Goal: Navigation & Orientation: Find specific page/section

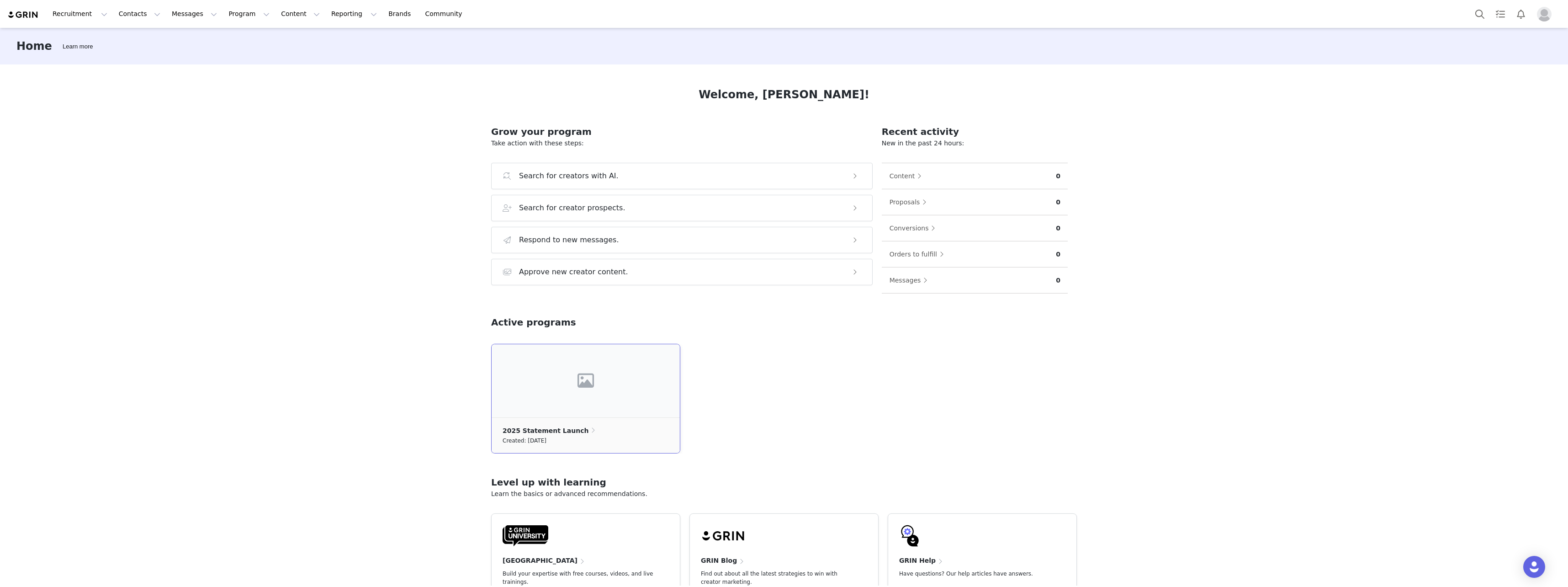
click at [576, 374] on span at bounding box center [586, 381] width 21 height 25
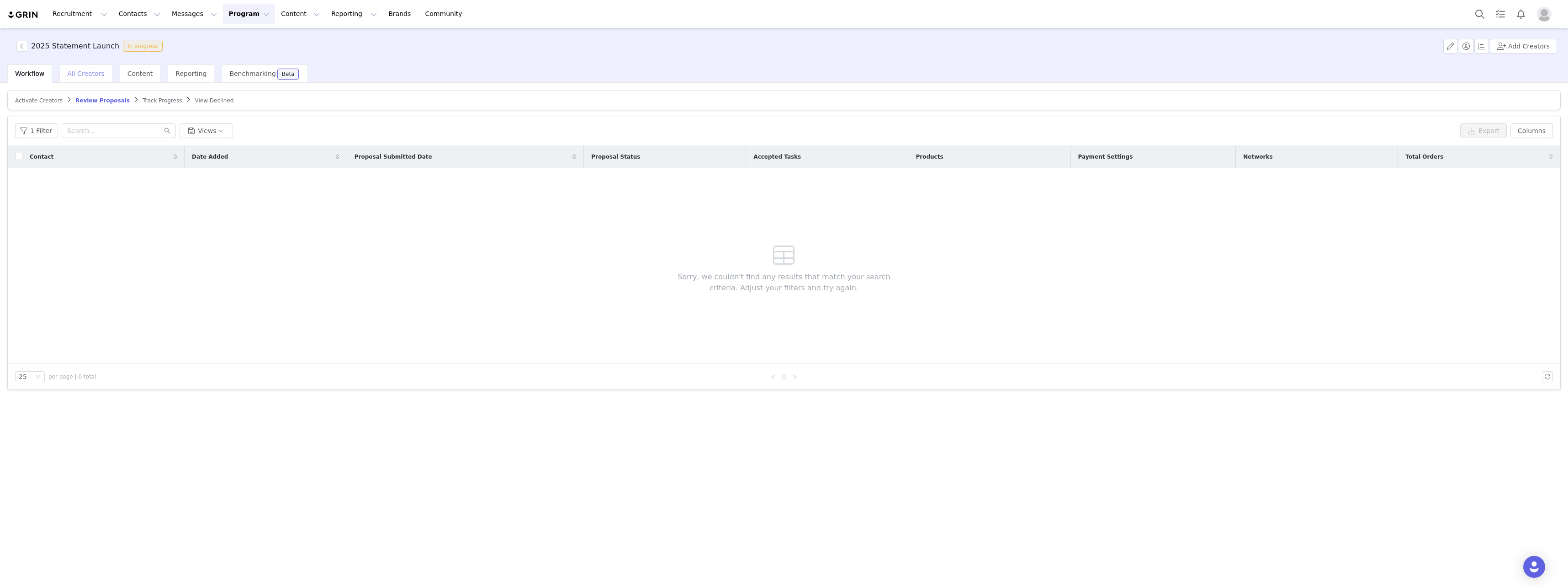
click at [92, 77] on span "All Creators" at bounding box center [85, 74] width 37 height 7
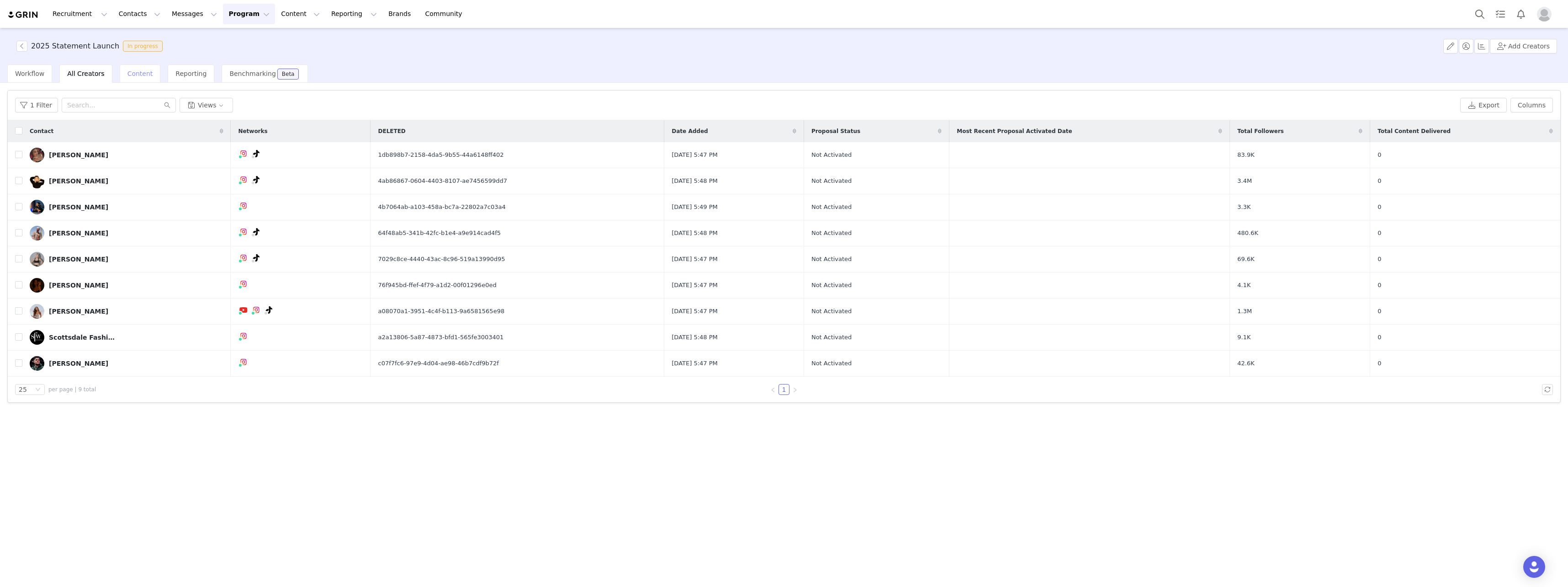
click at [123, 82] on div "Content" at bounding box center [141, 74] width 41 height 18
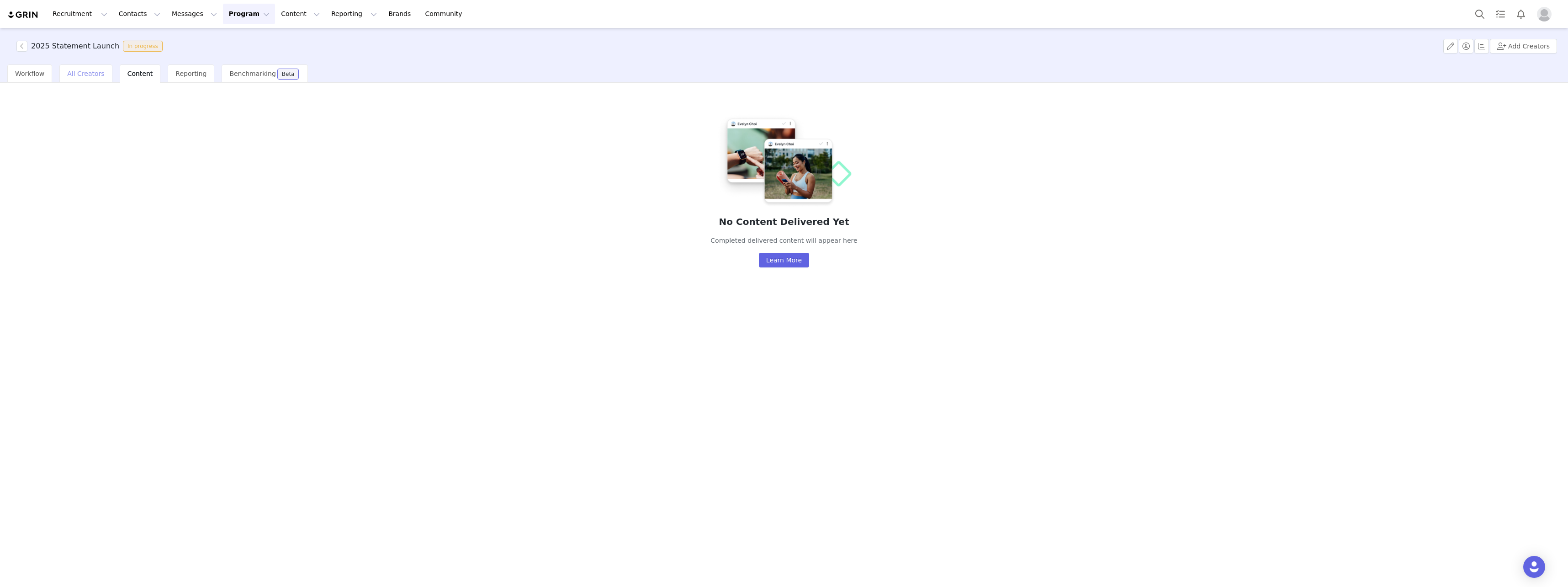
click at [80, 69] on div "All Creators" at bounding box center [86, 74] width 52 height 18
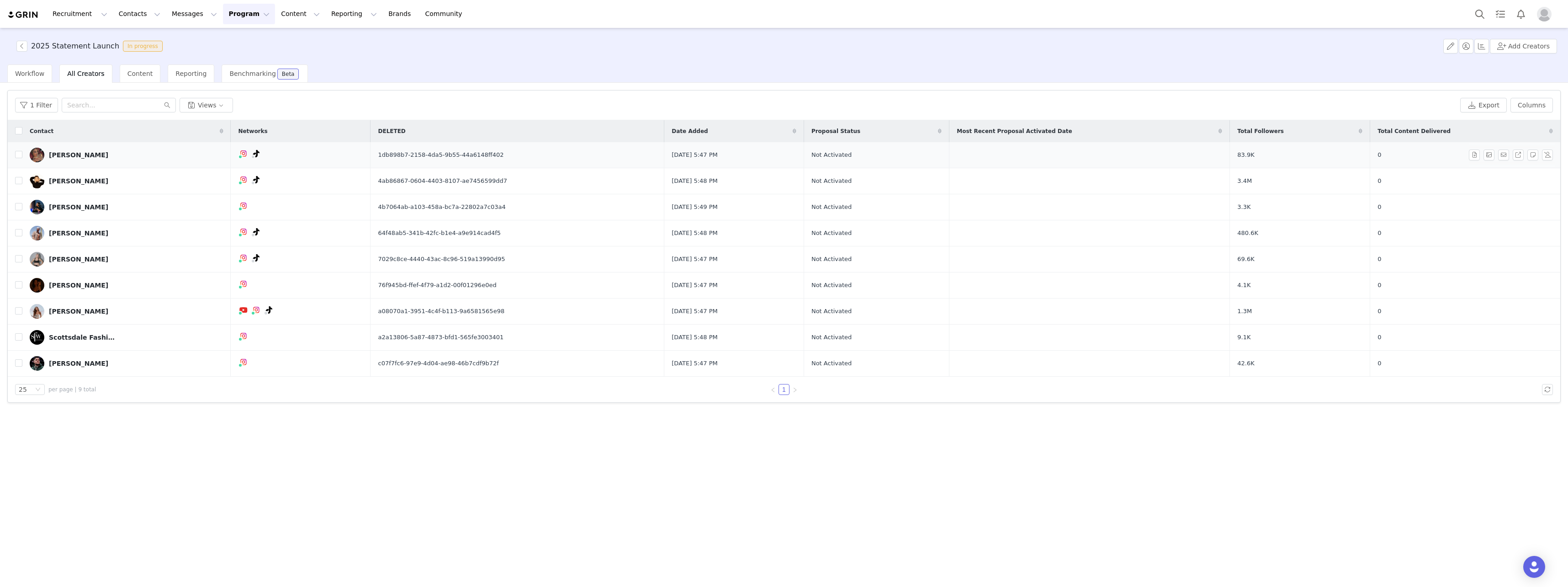
click at [440, 160] on td "1db898b7-2158-4da5-9b55-44a6148ff402" at bounding box center [517, 155] width 294 height 26
drag, startPoint x: 444, startPoint y: 150, endPoint x: 438, endPoint y: 161, distance: 12.5
click at [436, 155] on span "1db898b7-2158-4da5-9b55-44a6148ff402" at bounding box center [441, 155] width 125 height 9
click at [470, 290] on td "76f945bd-ffef-4f79-a1d2-00f01296e0ed" at bounding box center [517, 285] width 294 height 26
click at [464, 362] on span "c07f7fc6-97e9-4d04-ae98-46b7cdf9b72f" at bounding box center [438, 363] width 121 height 9
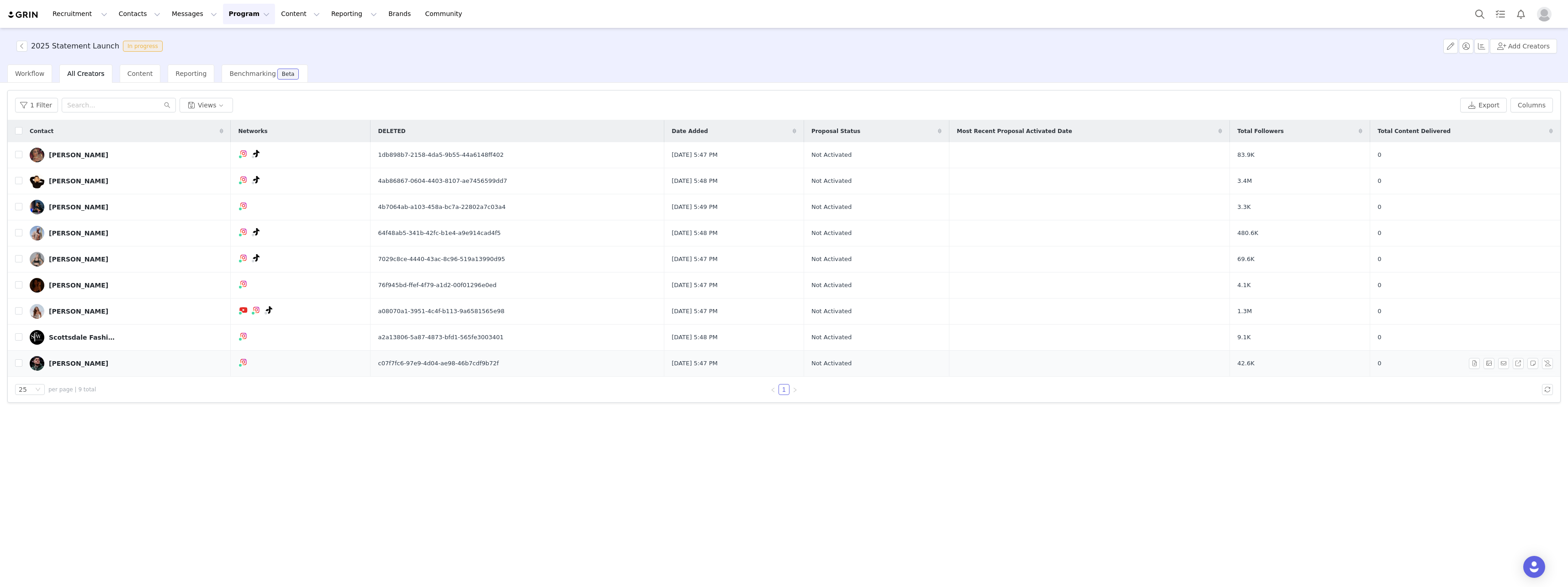
click at [371, 365] on td at bounding box center [301, 364] width 140 height 26
click at [450, 158] on span "1db898b7-2158-4da5-9b55-44a6148ff402" at bounding box center [441, 155] width 125 height 9
click at [464, 217] on td "4b7064ab-a103-458a-bc7a-22802a7c03a4" at bounding box center [517, 207] width 294 height 26
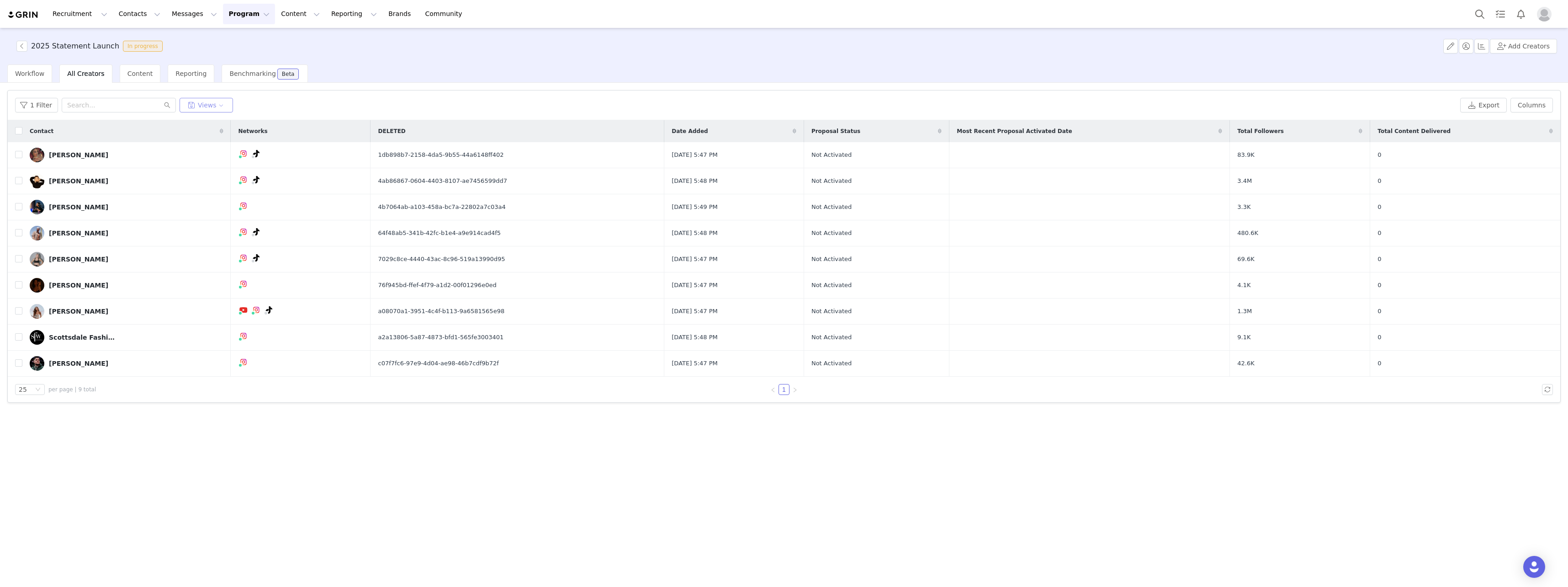
click at [210, 107] on button "Views" at bounding box center [206, 105] width 54 height 15
click at [226, 105] on button "Views" at bounding box center [206, 105] width 54 height 15
drag, startPoint x: 133, startPoint y: 80, endPoint x: 149, endPoint y: 80, distance: 16.0
click at [133, 79] on div "Content" at bounding box center [141, 74] width 41 height 18
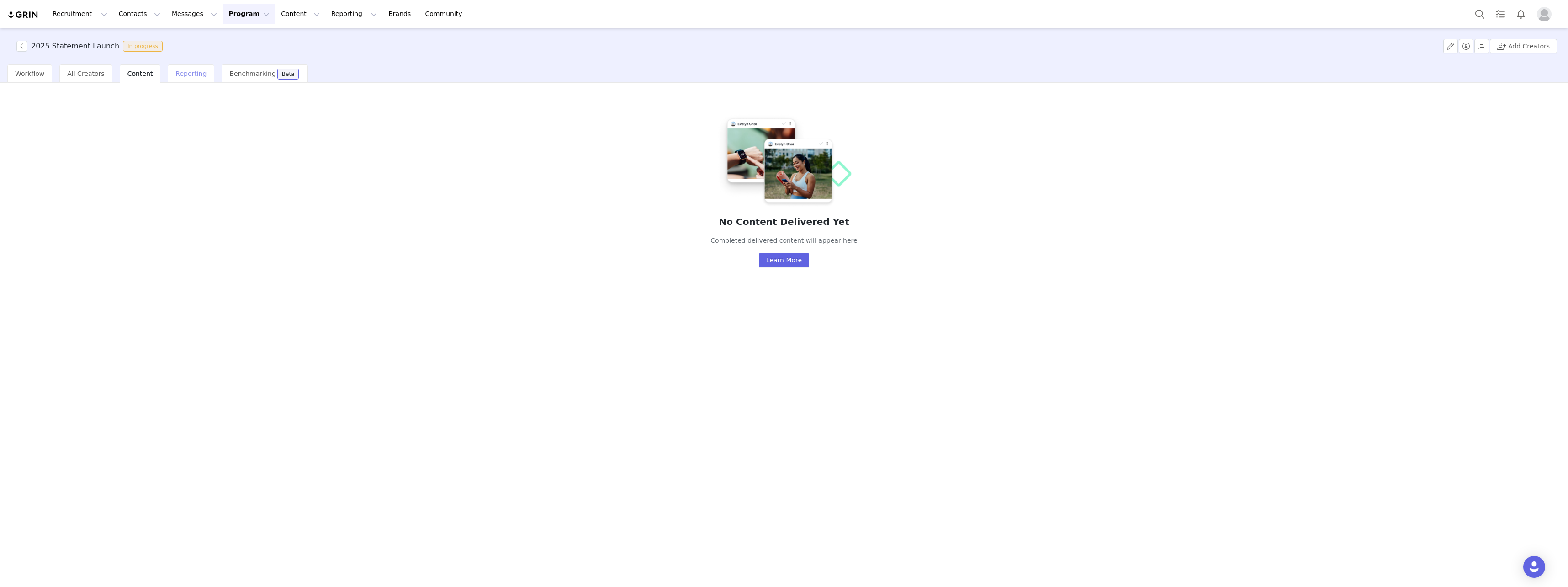
click at [192, 80] on div "Reporting" at bounding box center [191, 74] width 47 height 18
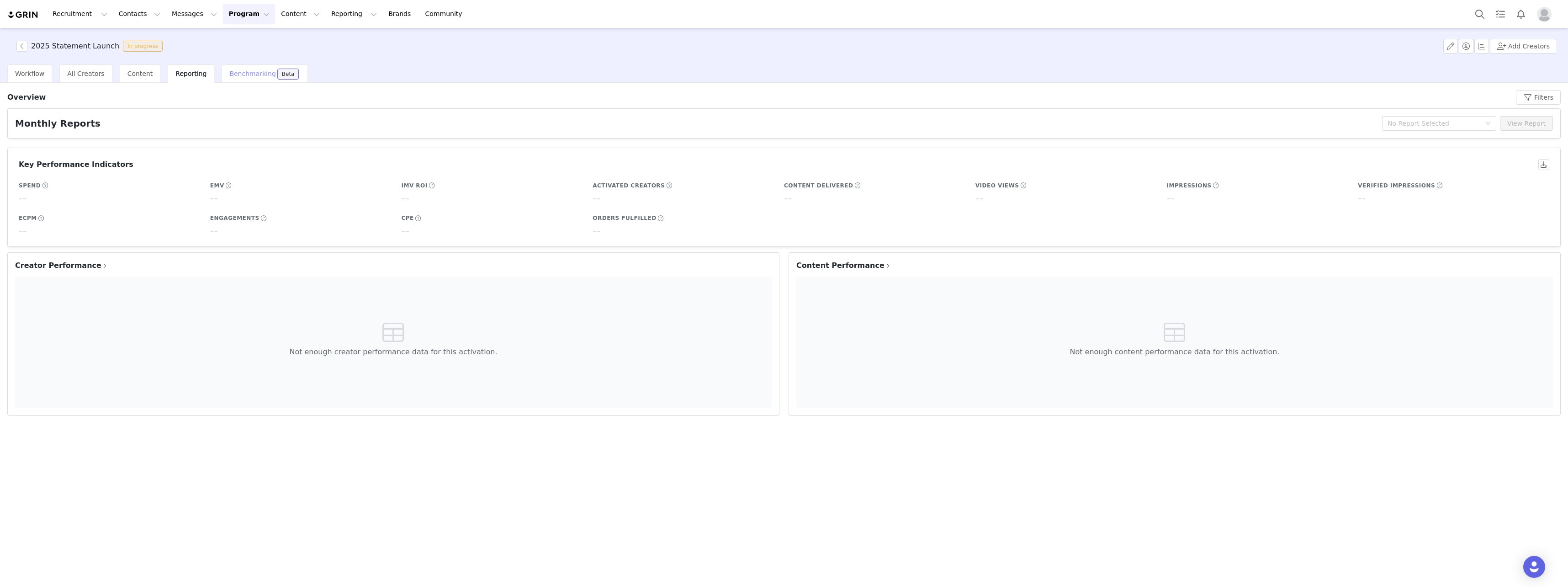
click at [248, 75] on span "Benchmarking" at bounding box center [253, 74] width 46 height 7
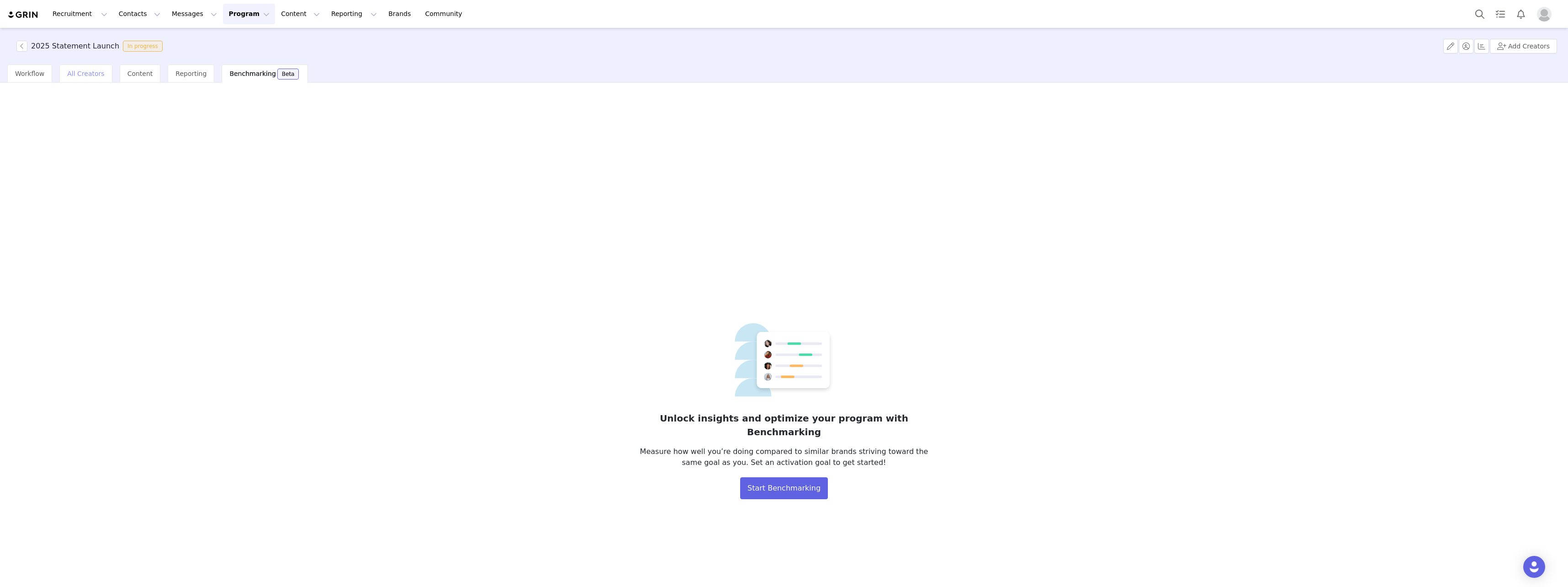
click at [92, 74] on span "All Creators" at bounding box center [85, 74] width 37 height 7
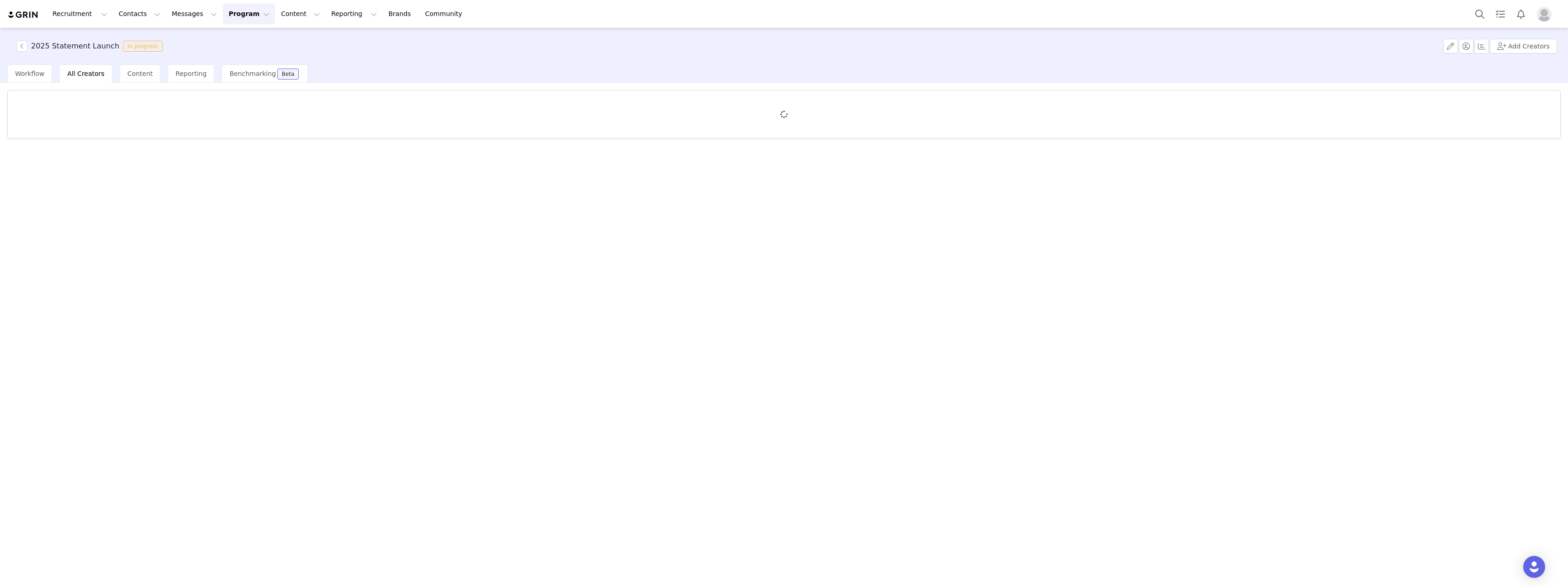
click at [130, 47] on span "In progress" at bounding box center [142, 46] width 40 height 11
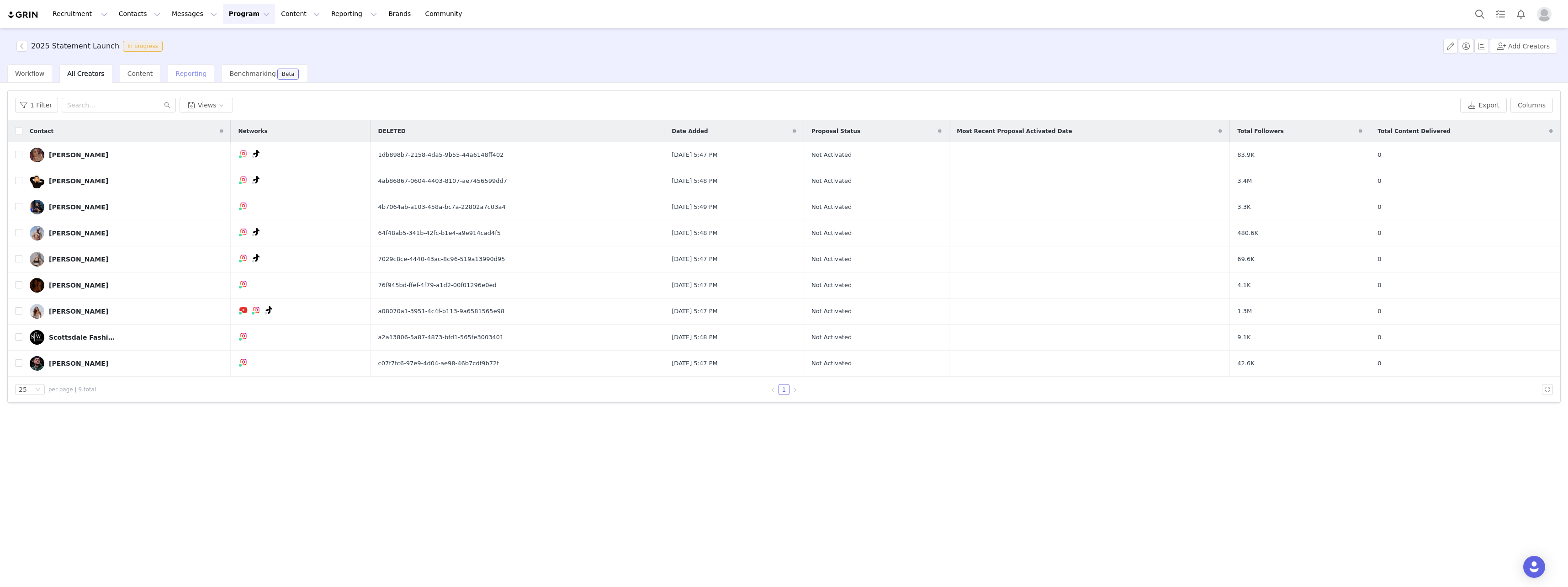
click at [175, 73] on span "Reporting" at bounding box center [191, 74] width 31 height 7
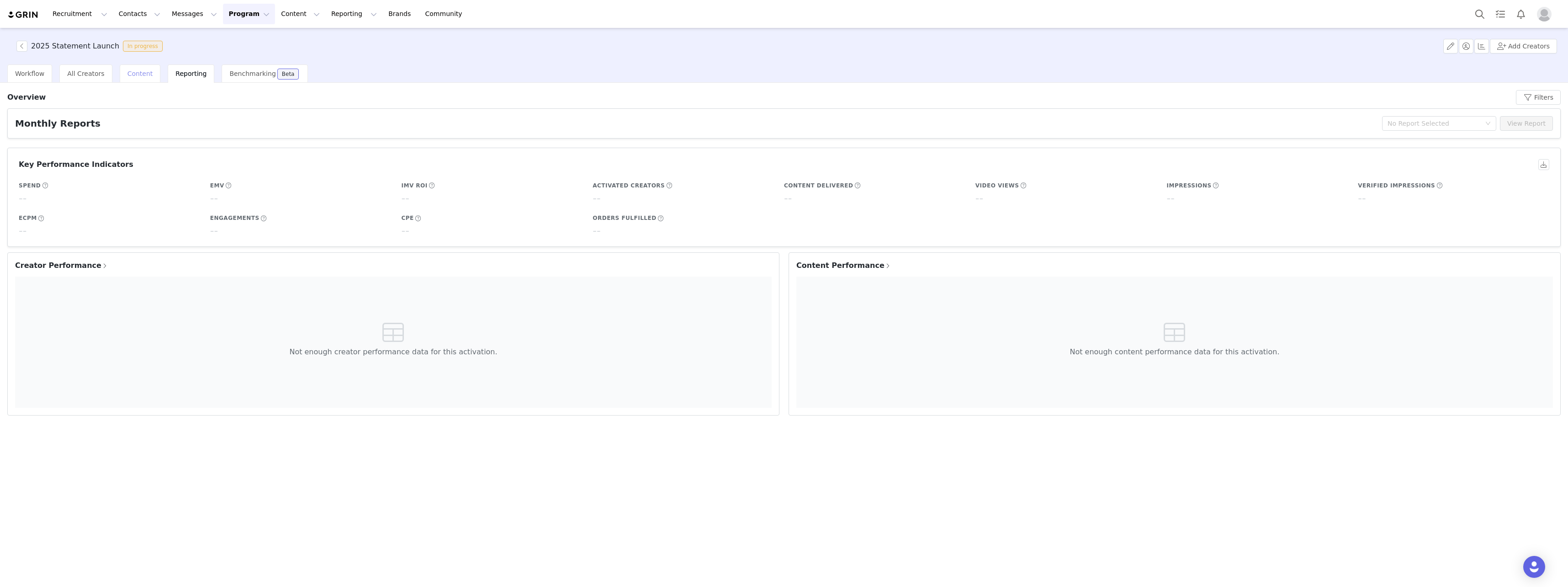
click at [129, 82] on div "Content" at bounding box center [141, 74] width 41 height 18
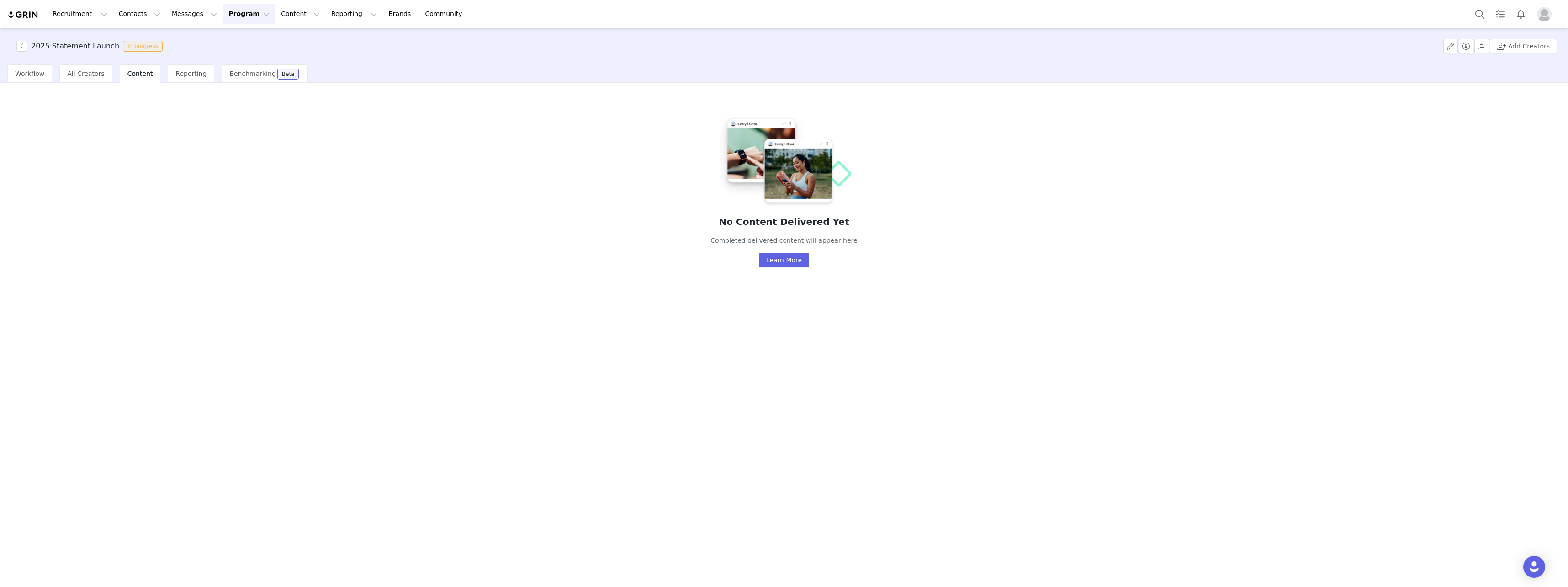
click at [637, 264] on div "No Content Delivered Yet Completed delivered content will appear here Learn More" at bounding box center [784, 189] width 1553 height 199
click at [778, 266] on button "Learn More" at bounding box center [784, 260] width 51 height 15
click at [144, 73] on div "Content" at bounding box center [141, 74] width 41 height 18
click at [76, 60] on div "2025 Statement Launch In progress Add Creators" at bounding box center [784, 46] width 1568 height 37
click at [78, 71] on span "All Creators" at bounding box center [85, 74] width 37 height 7
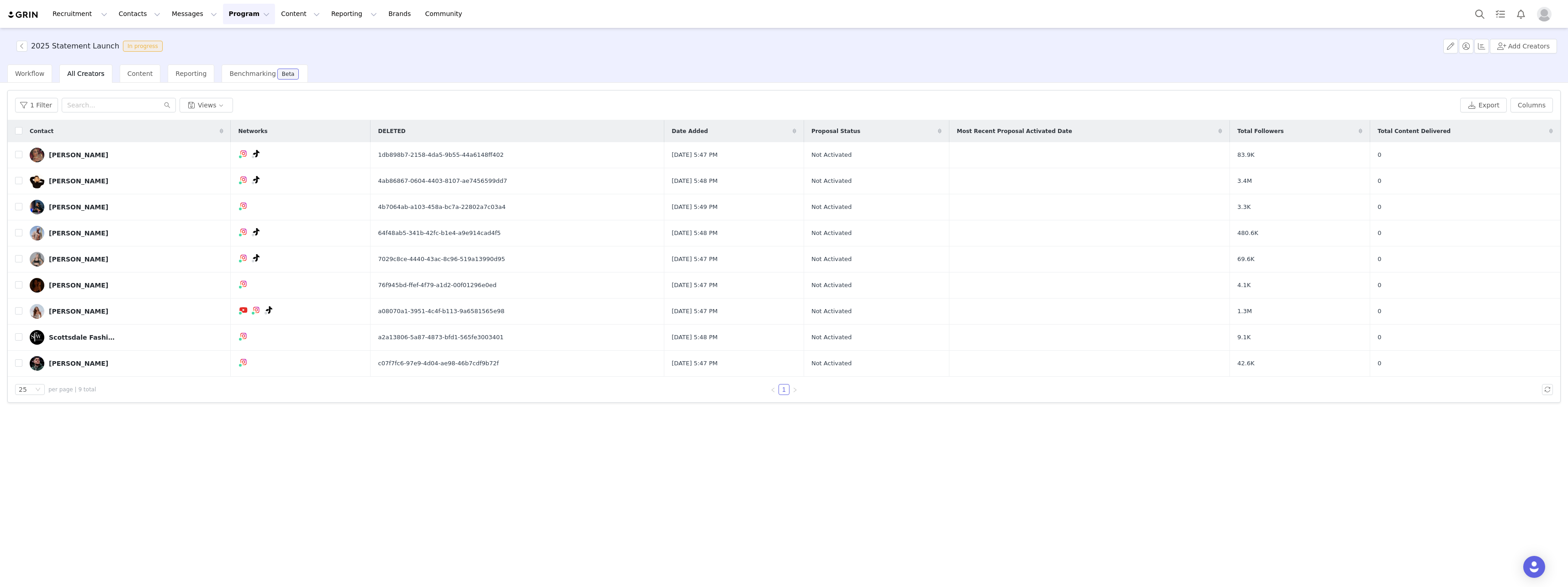
drag, startPoint x: 79, startPoint y: 161, endPoint x: 194, endPoint y: 386, distance: 252.7
click at [194, 386] on div "25 per page | 9 total" at bounding box center [239, 389] width 449 height 11
click at [645, 160] on td "1db898b7-2158-4da5-9b55-44a6148ff402" at bounding box center [517, 155] width 294 height 26
click at [1487, 157] on button "button" at bounding box center [1489, 155] width 11 height 11
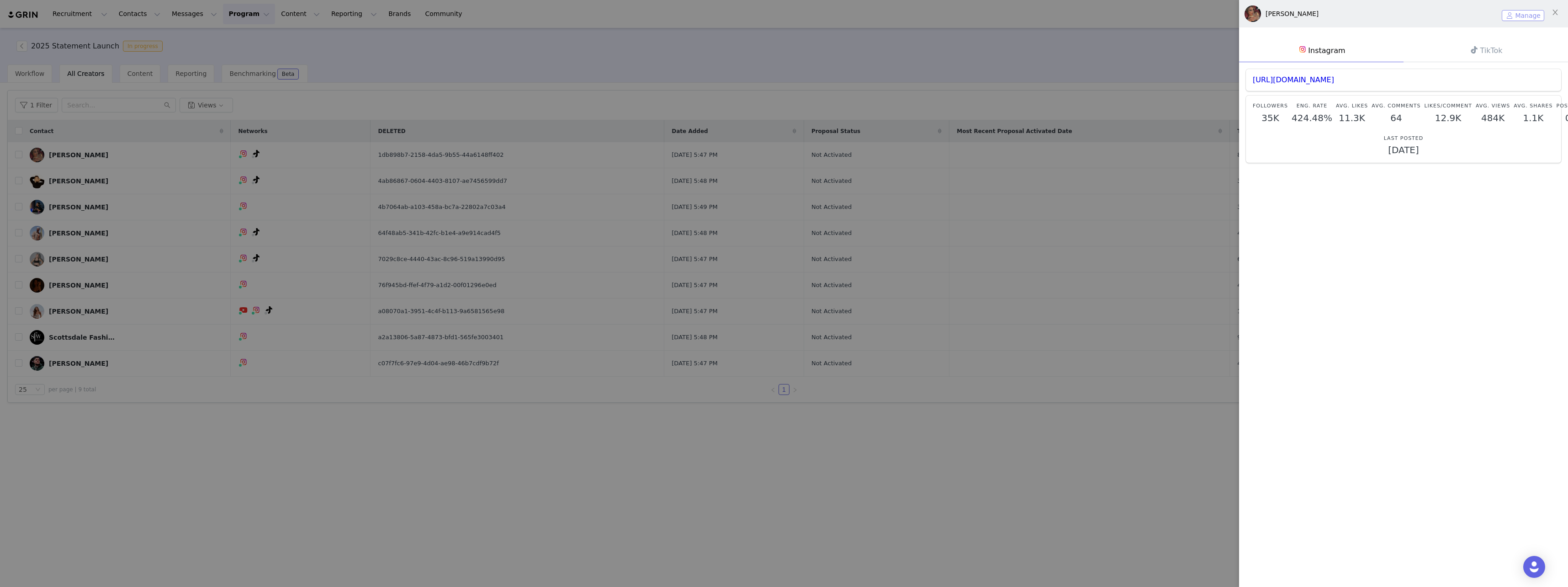
click at [1507, 15] on button "Manage" at bounding box center [1523, 16] width 43 height 11
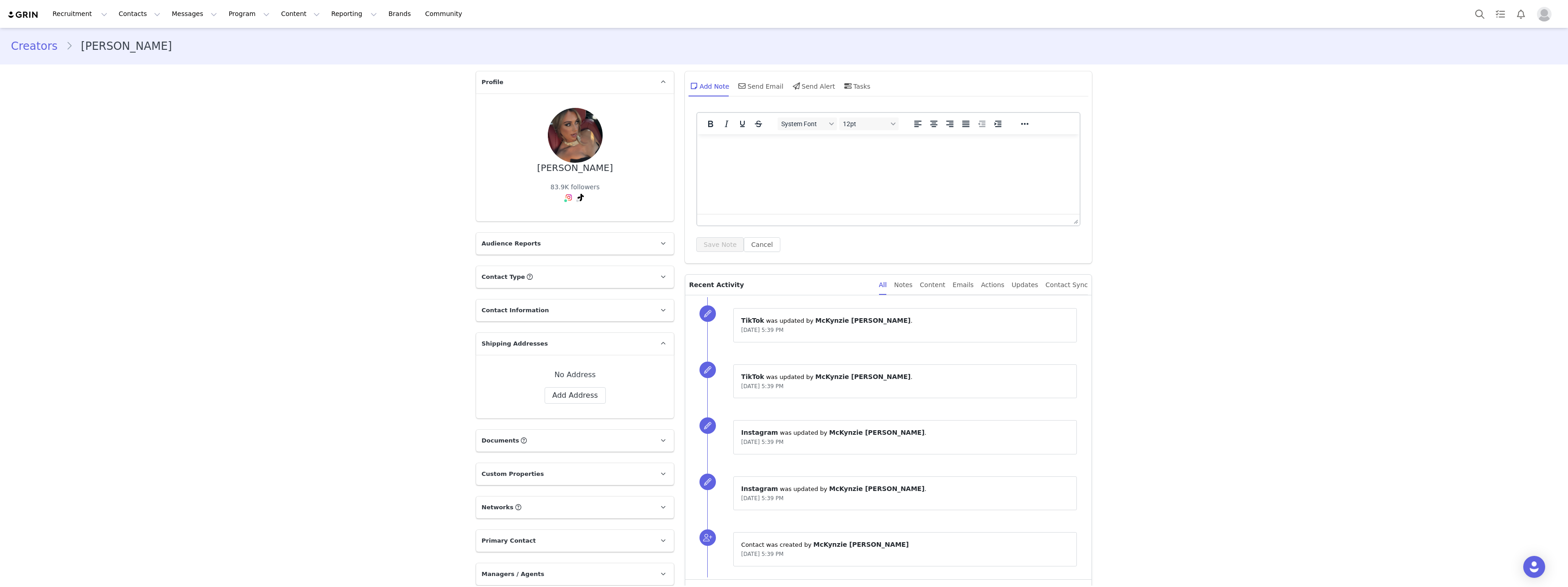
click at [34, 47] on link "Creators" at bounding box center [38, 46] width 55 height 16
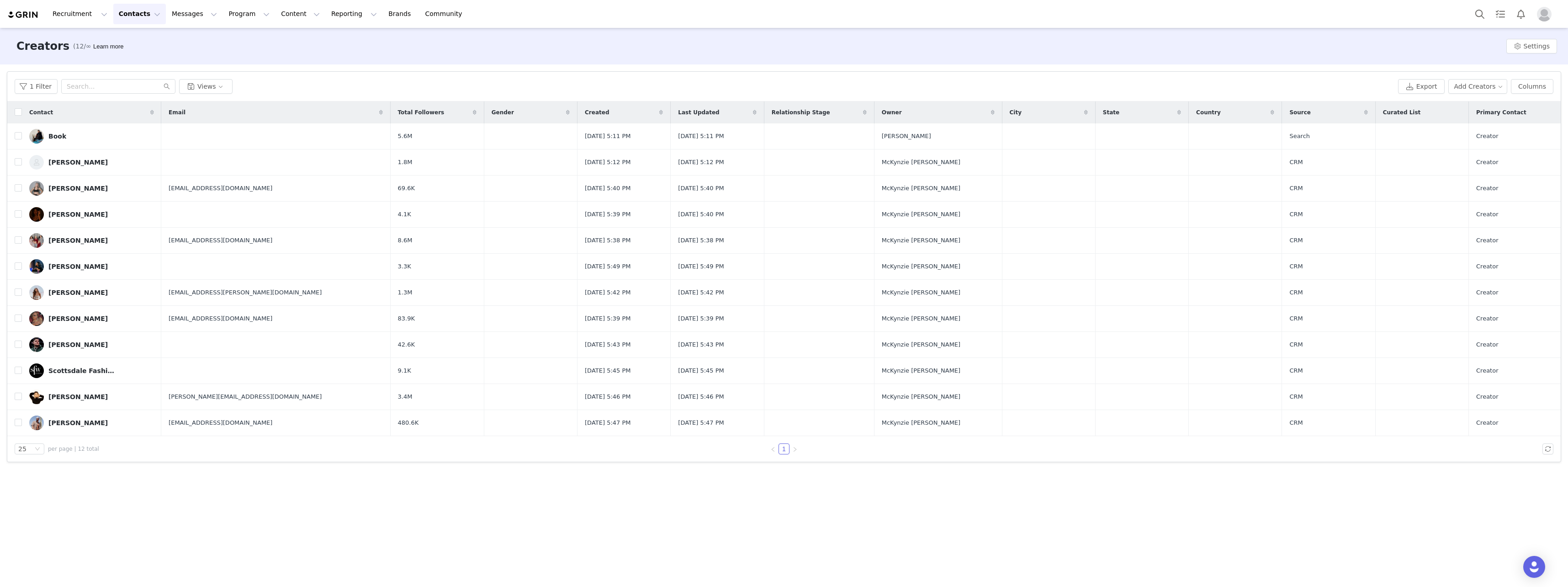
click at [135, 17] on button "Contacts Contacts" at bounding box center [139, 14] width 52 height 21
click at [166, 18] on button "Messages Messages" at bounding box center [194, 14] width 56 height 21
click at [228, 16] on button "Program Program" at bounding box center [249, 14] width 52 height 21
click at [276, 15] on button "Content Content" at bounding box center [301, 14] width 50 height 21
click at [287, 40] on p "Creator Content" at bounding box center [280, 41] width 51 height 10
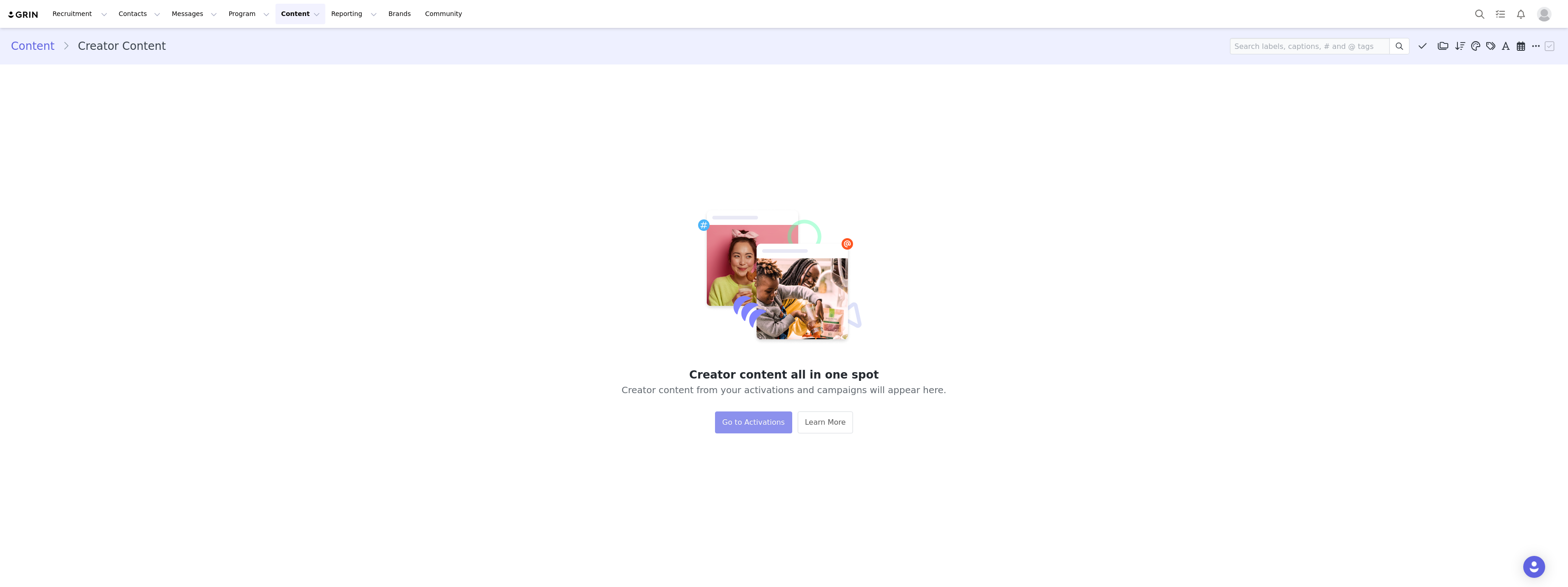
click at [763, 421] on button "Go to Activations" at bounding box center [754, 423] width 77 height 22
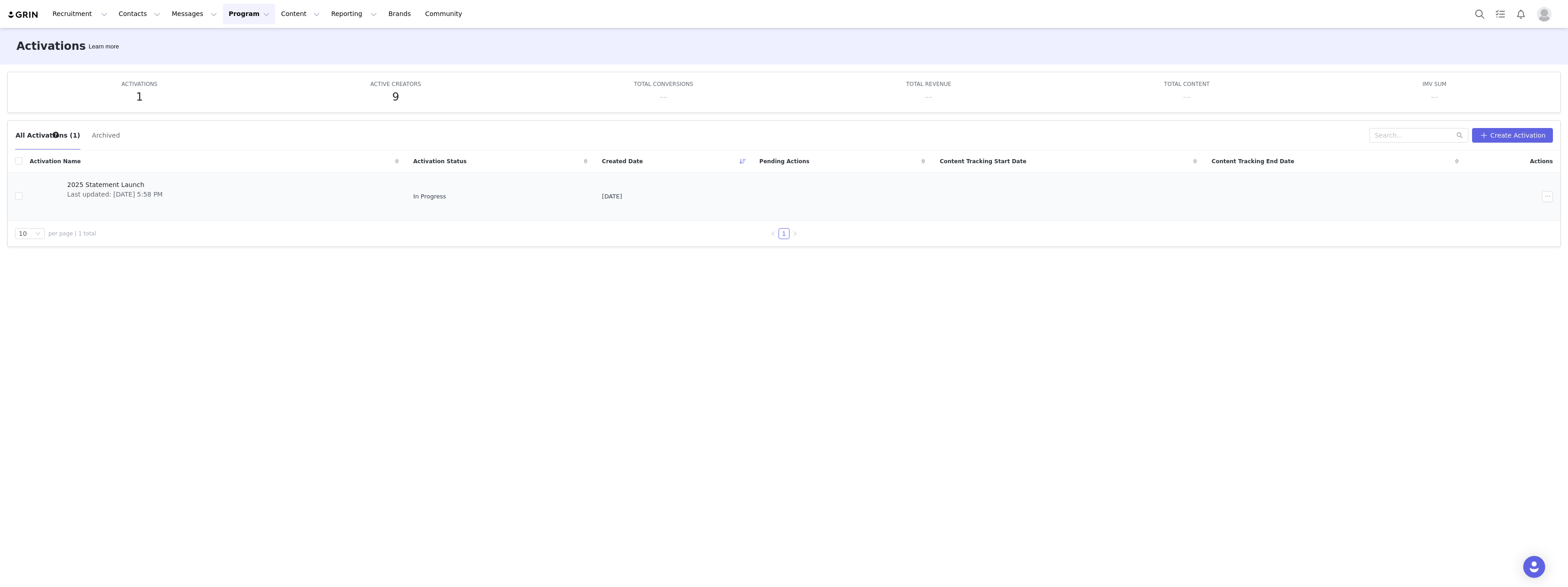
click at [133, 200] on div "2025 Statement Launch Last updated: [DATE] 5:58 PM" at bounding box center [114, 197] width 107 height 37
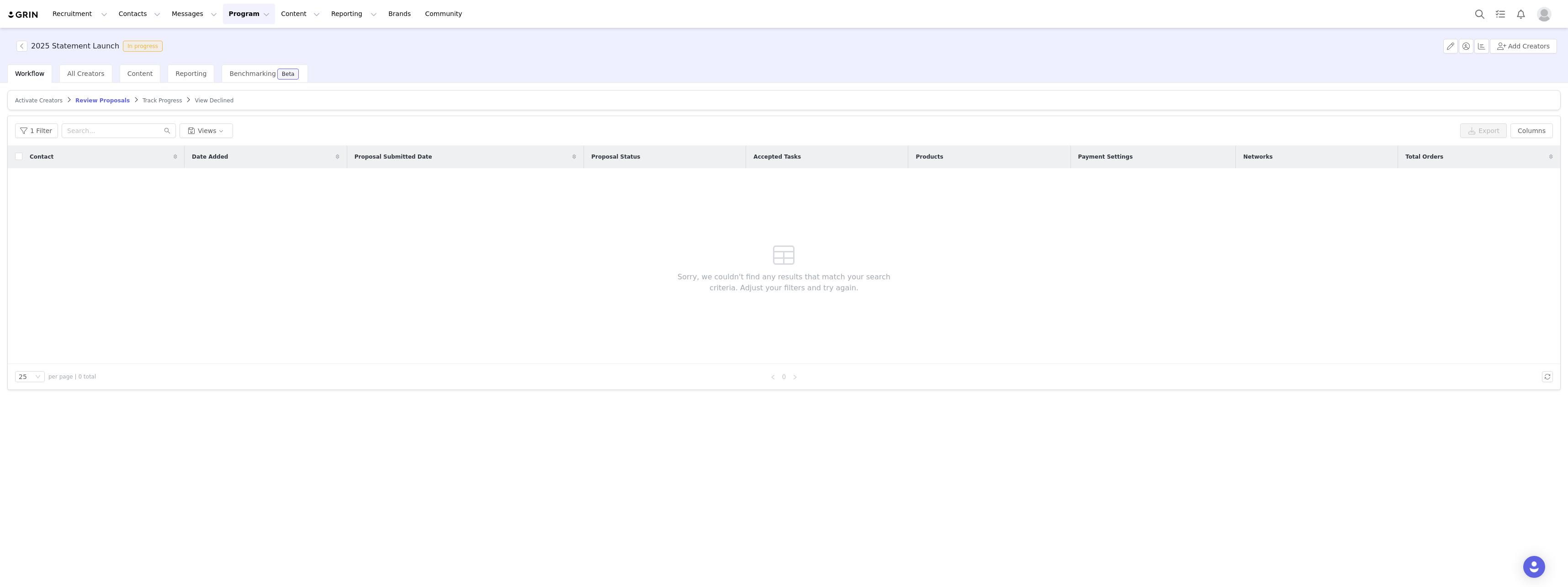
click at [195, 101] on span "View Declined" at bounding box center [214, 100] width 39 height 7
click at [233, 75] on span "Benchmarking" at bounding box center [253, 74] width 46 height 7
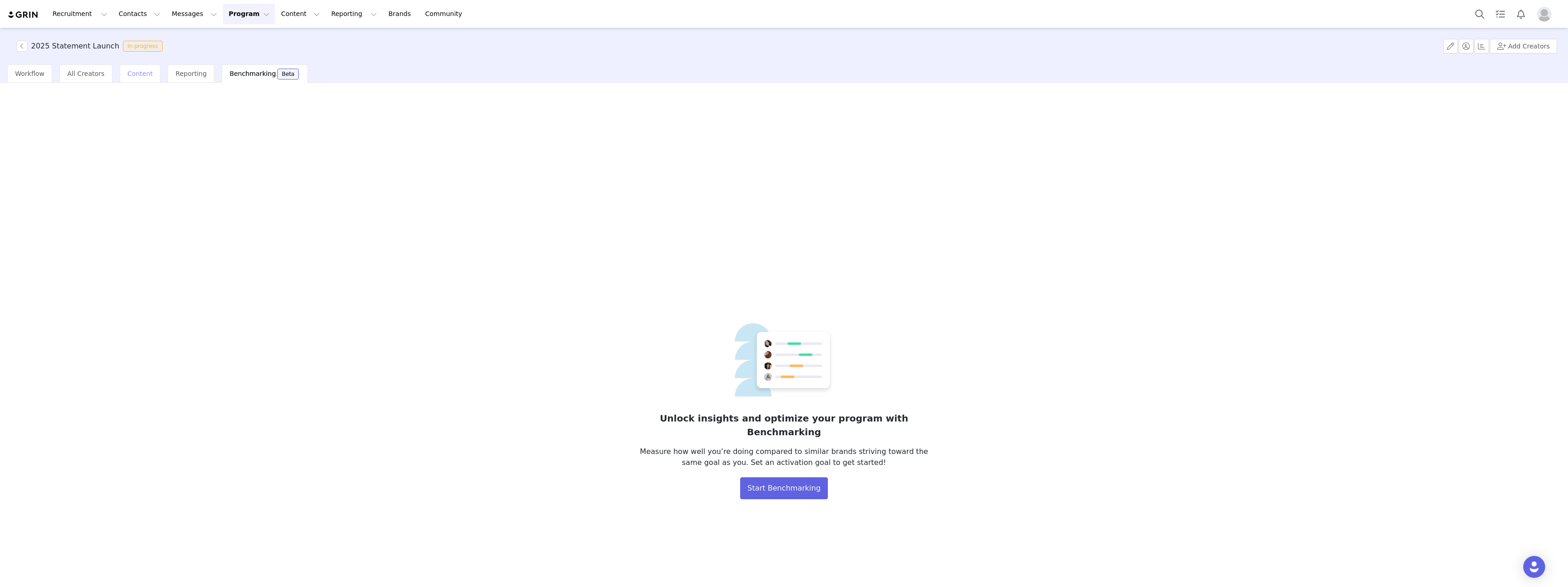
click at [148, 76] on div "Content" at bounding box center [141, 74] width 41 height 18
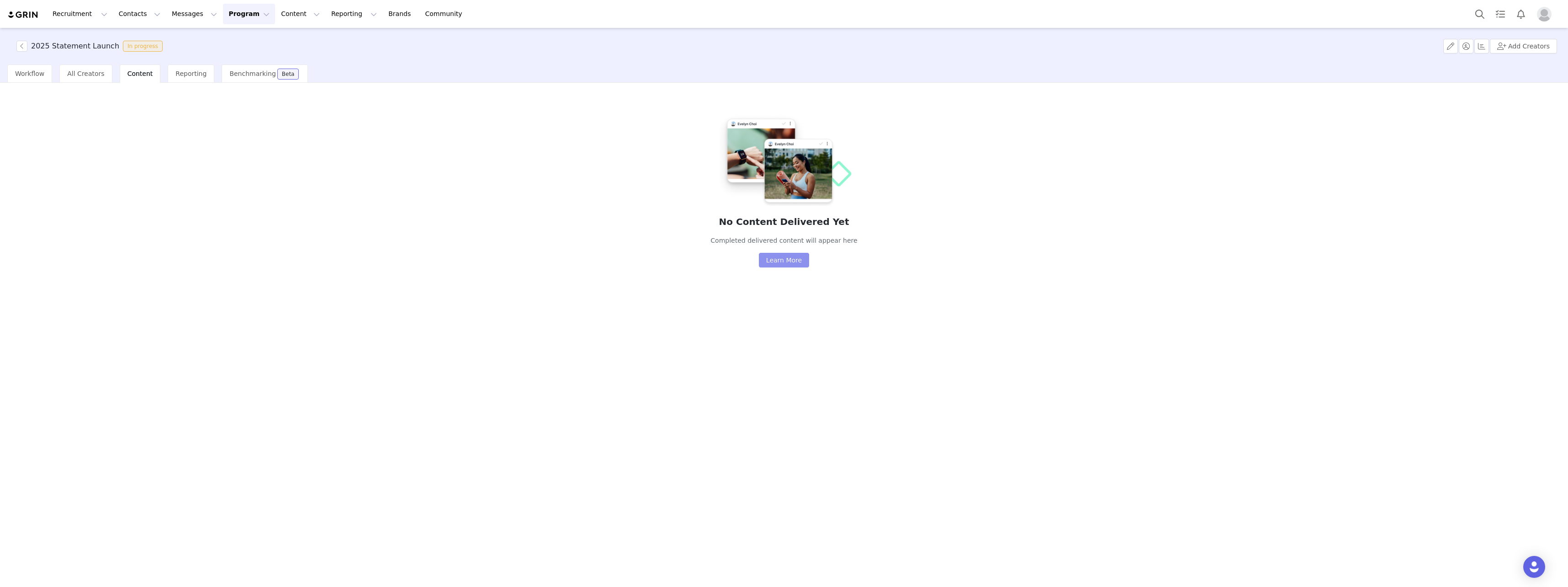
click at [785, 253] on button "Learn More" at bounding box center [784, 260] width 51 height 15
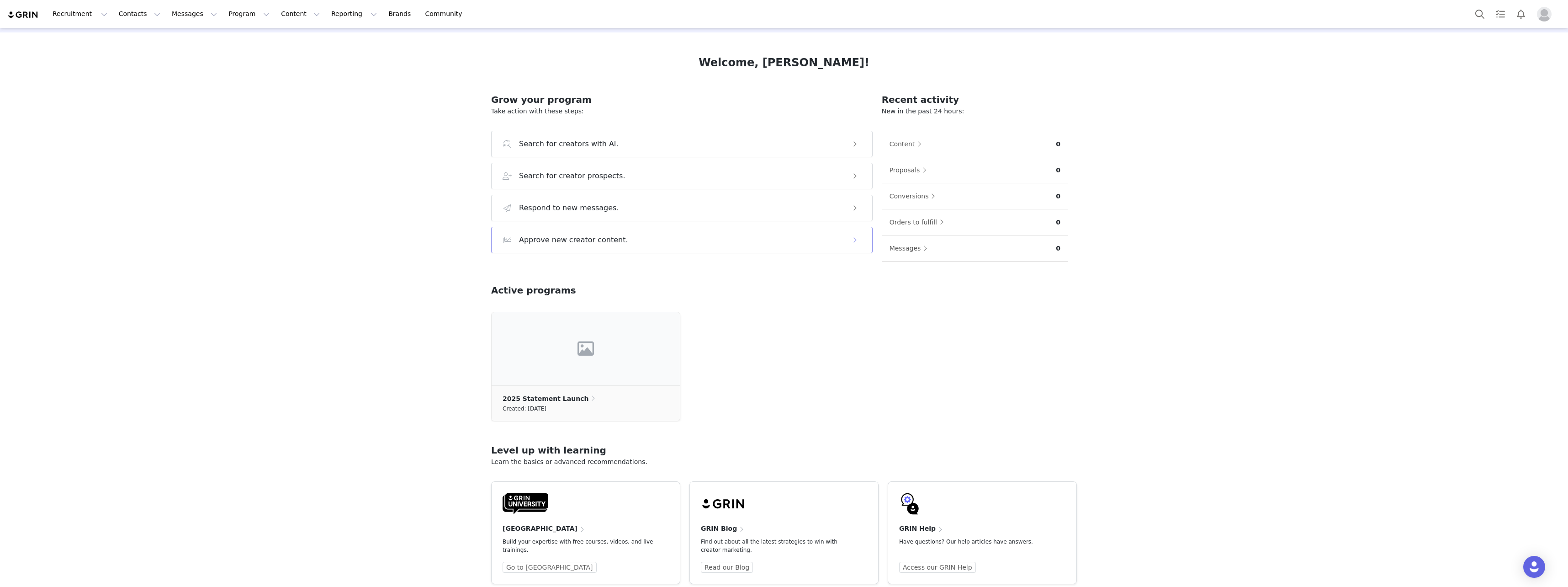
scroll to position [46, 0]
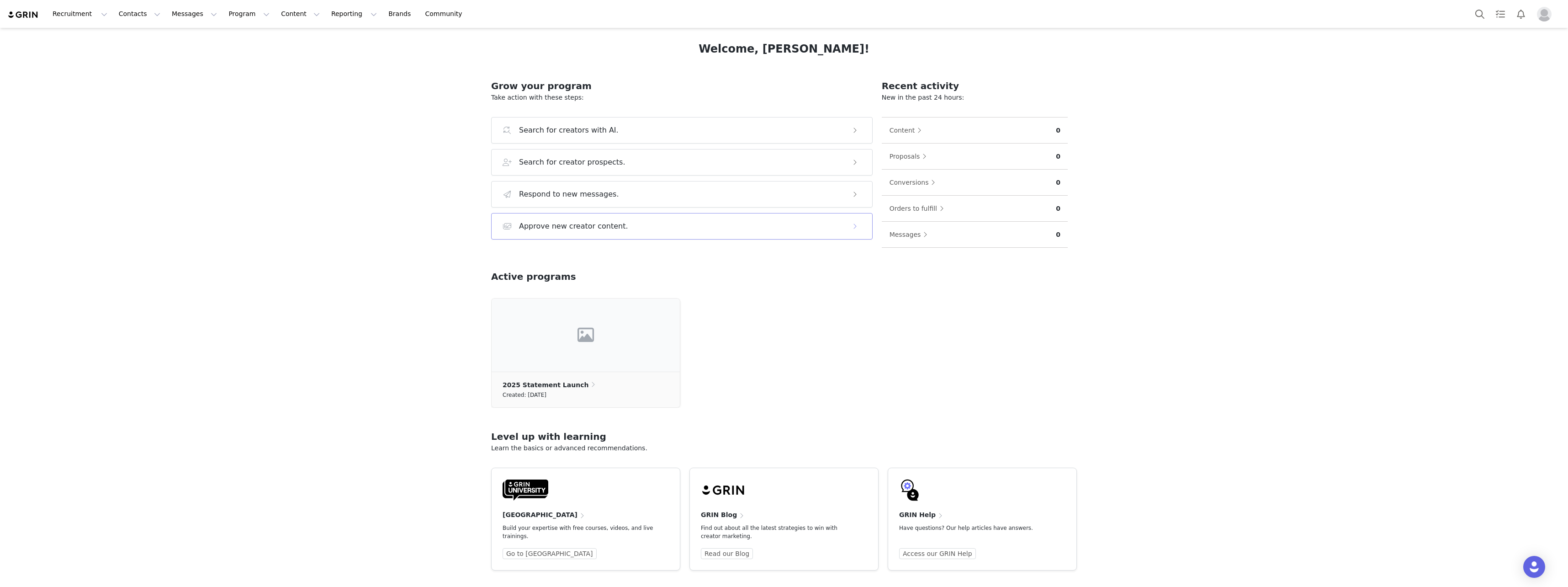
click at [635, 228] on div "Approve new creator content." at bounding box center [673, 227] width 340 height 11
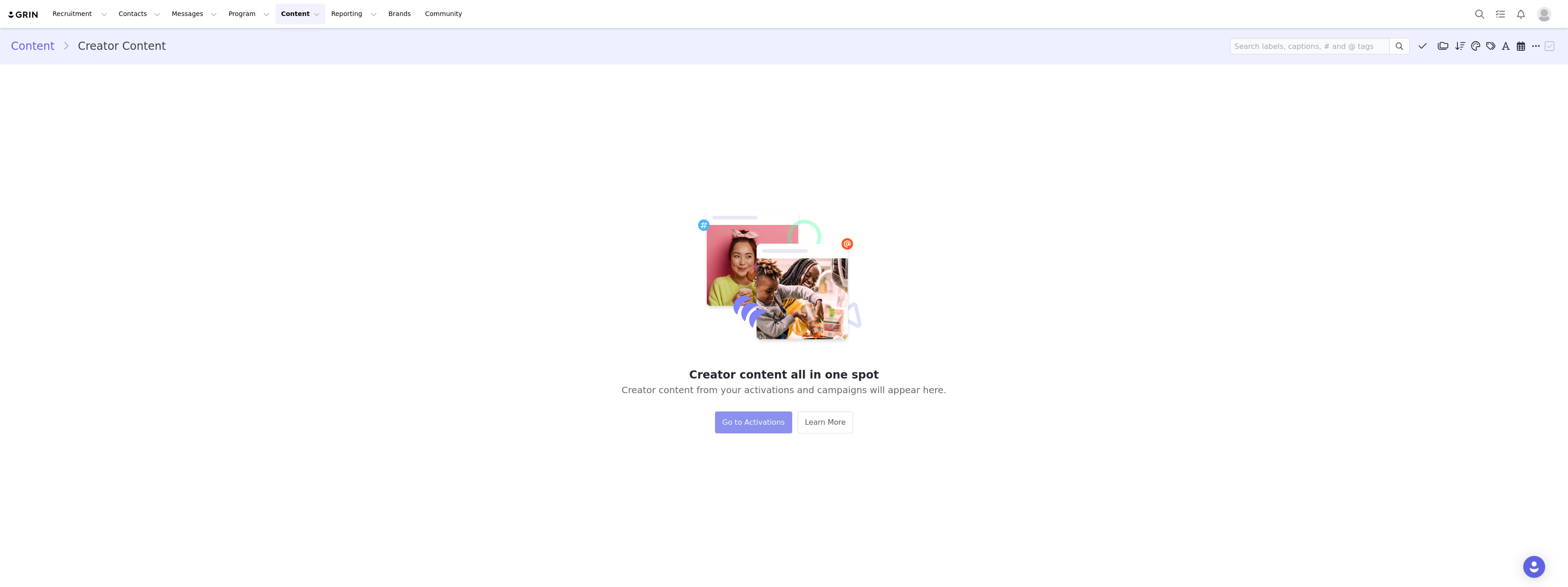
click at [770, 421] on button "Go to Activations" at bounding box center [754, 423] width 77 height 22
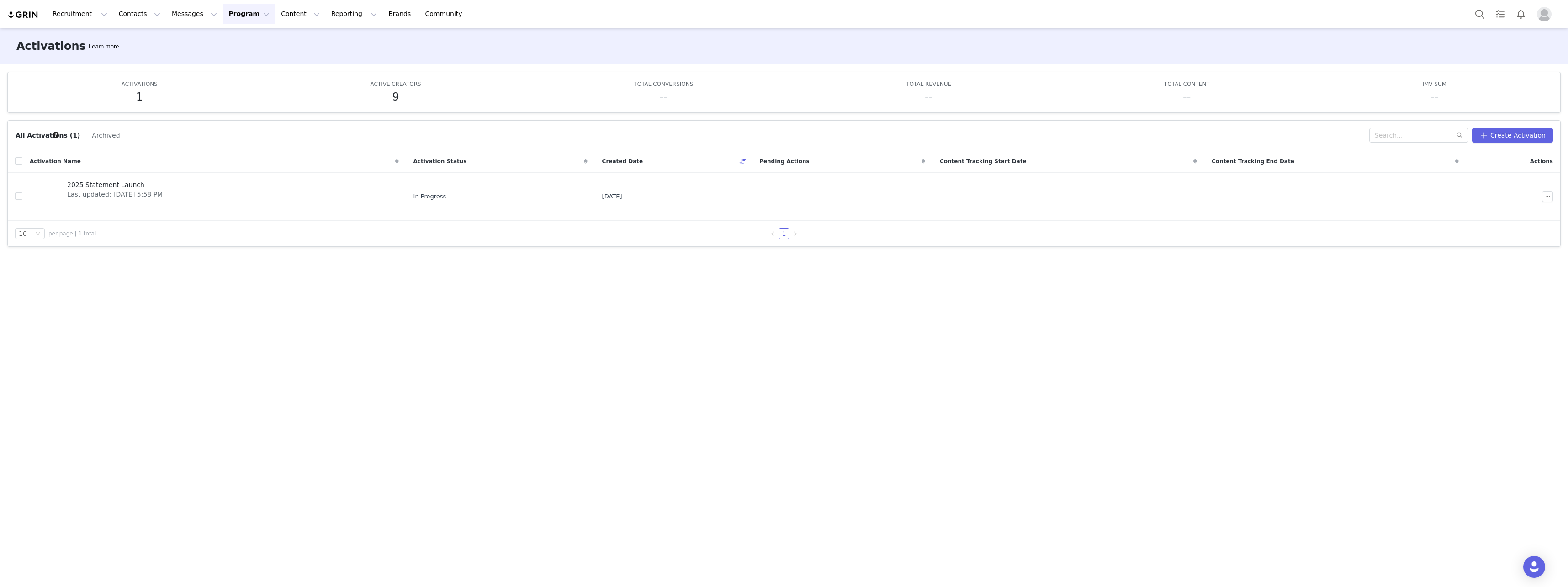
click at [91, 138] on button "Archived" at bounding box center [105, 135] width 29 height 15
